Goal: Find specific page/section: Find specific page/section

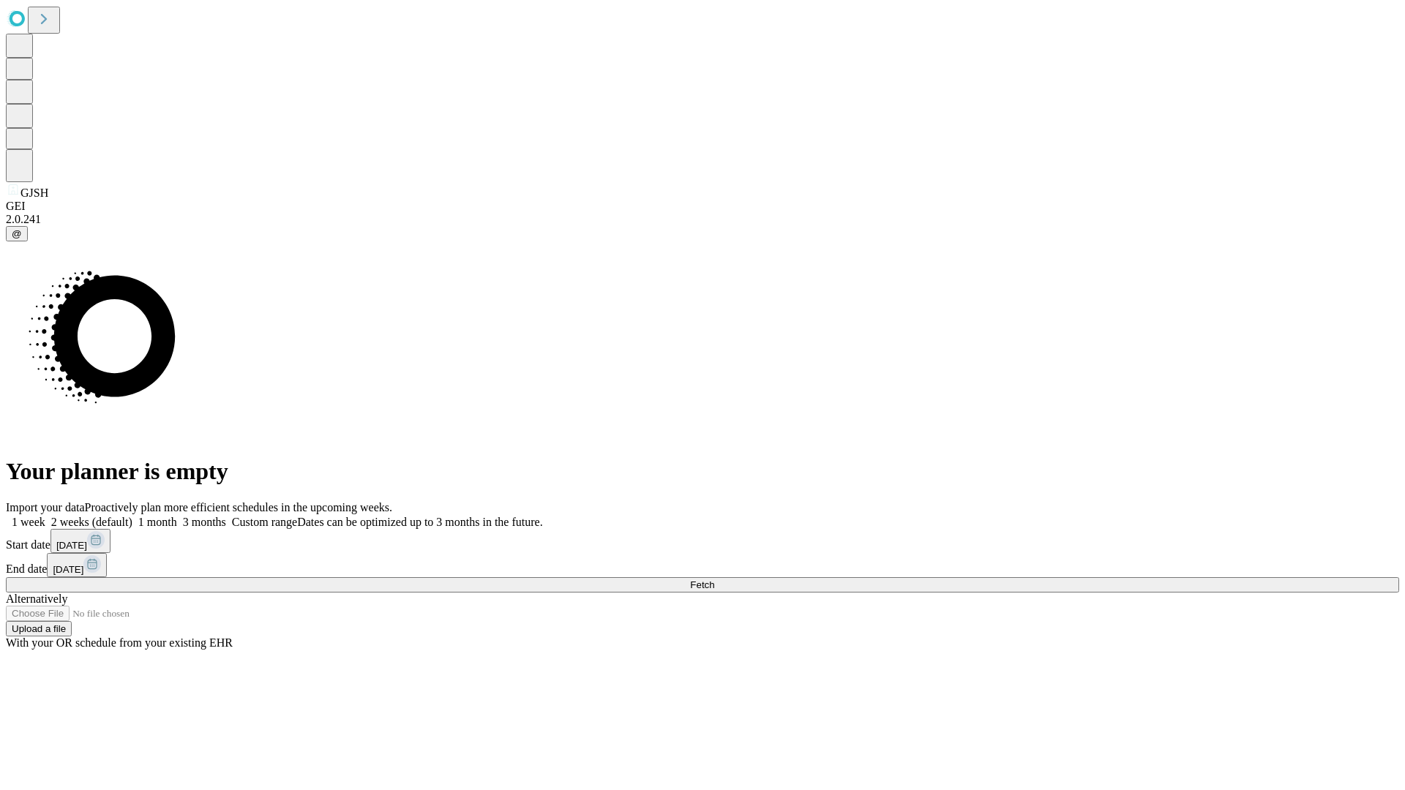
click at [714, 579] on span "Fetch" at bounding box center [702, 584] width 24 height 11
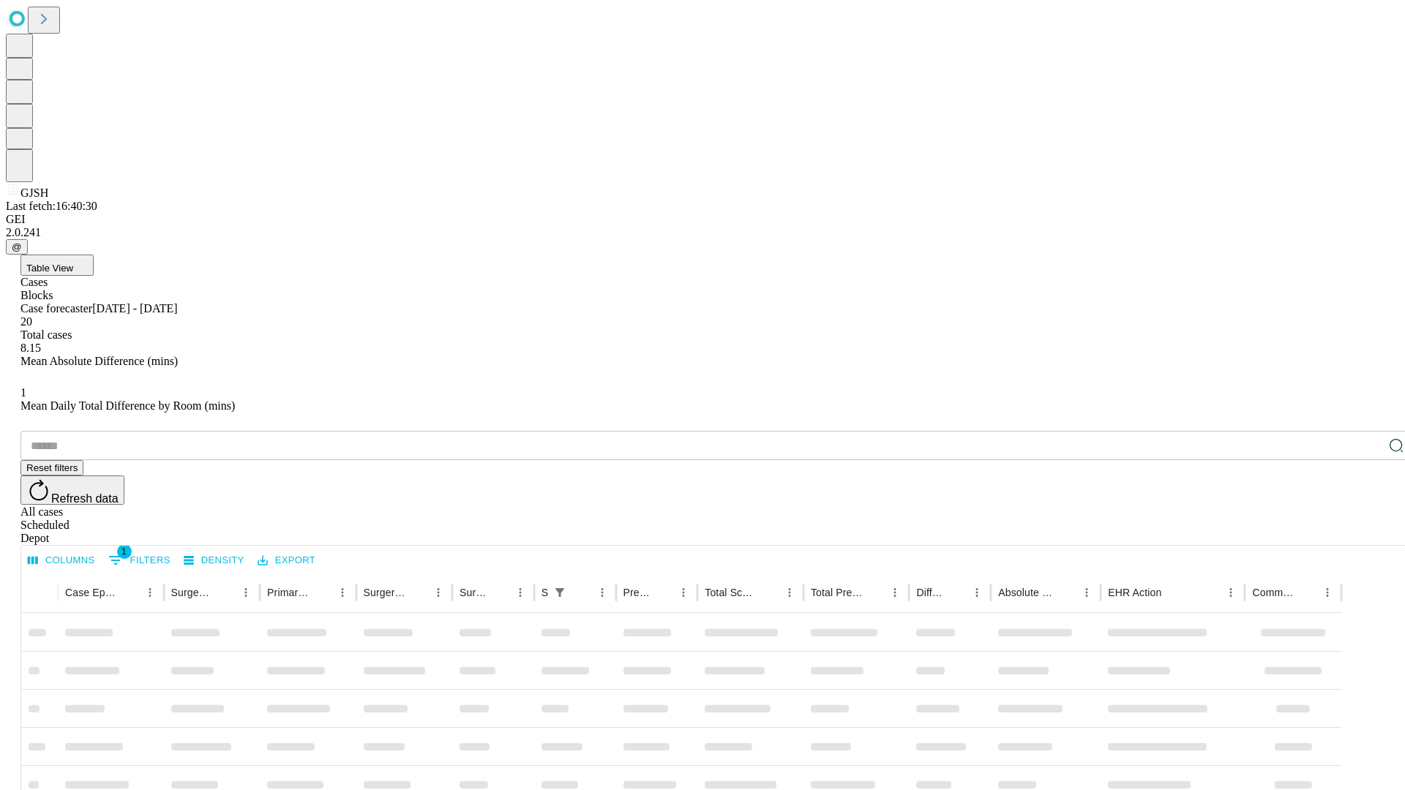
click at [1367, 532] on div "Depot" at bounding box center [716, 538] width 1393 height 13
